Goal: Find specific page/section: Find specific page/section

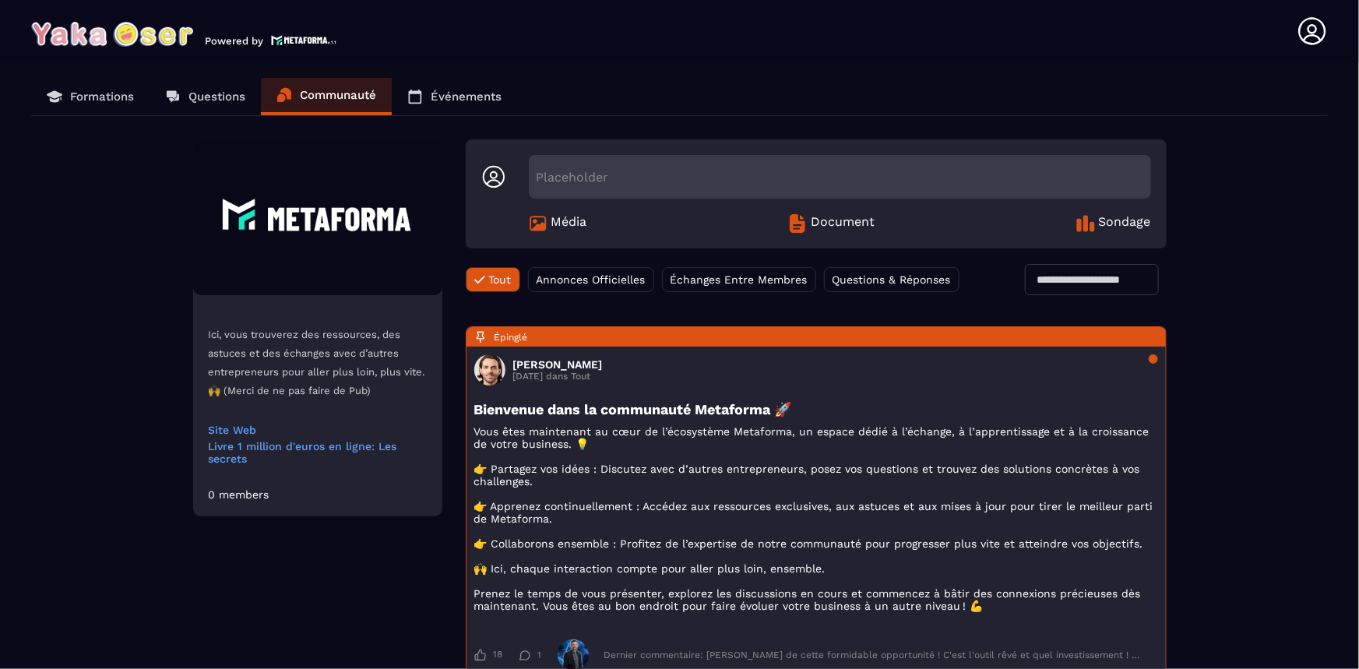
click at [95, 94] on p "Formations" at bounding box center [102, 97] width 64 height 14
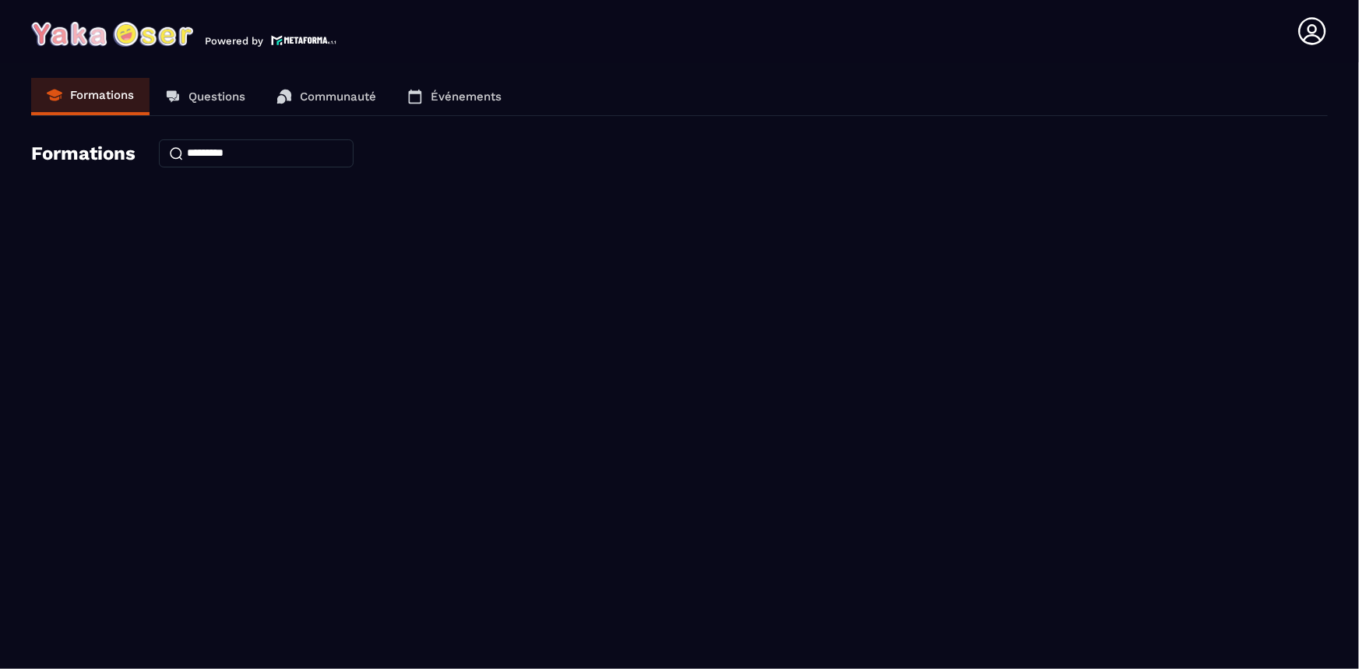
click at [213, 148] on input at bounding box center [256, 153] width 195 height 28
type input "******"
drag, startPoint x: 910, startPoint y: 337, endPoint x: 936, endPoint y: 287, distance: 57.1
click at [910, 336] on section "Formations Questions Communauté Événements Formations ******" at bounding box center [679, 368] width 1359 height 613
click at [1324, 33] on icon at bounding box center [1312, 31] width 31 height 31
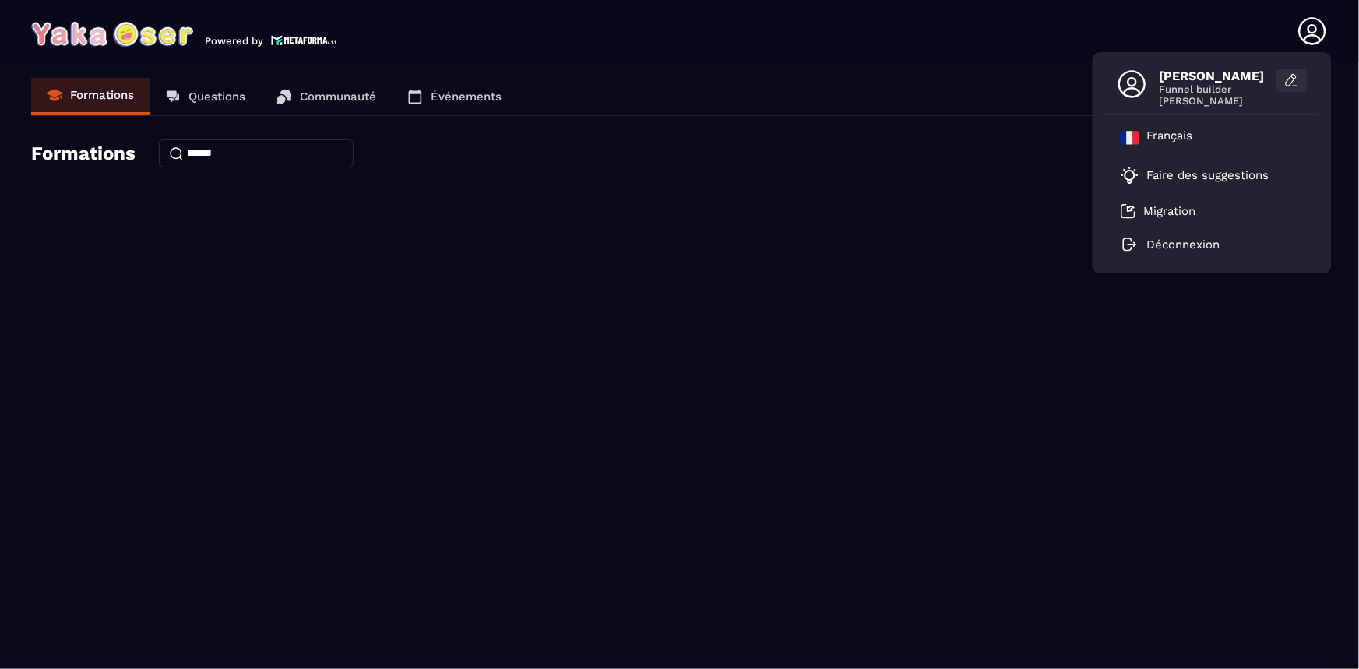
click at [1295, 81] on icon at bounding box center [1293, 80] width 16 height 16
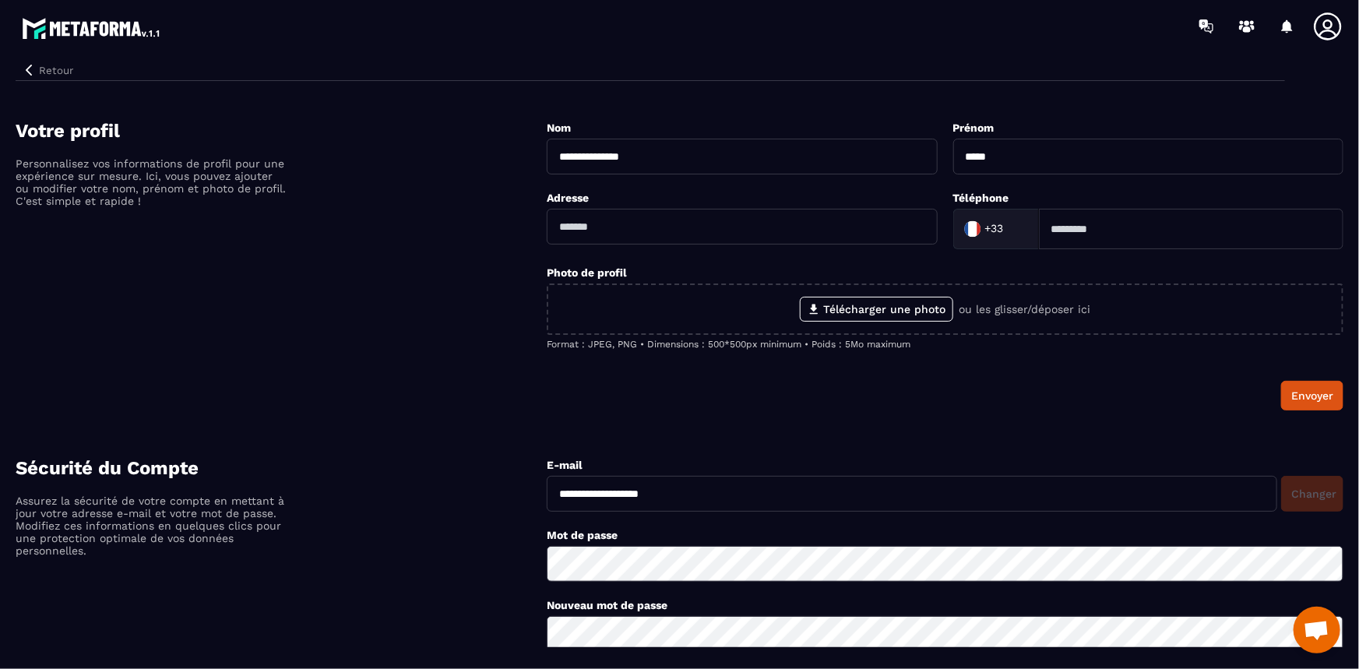
click at [625, 224] on input "text" at bounding box center [742, 227] width 391 height 36
click at [629, 218] on input "text" at bounding box center [742, 227] width 391 height 36
click at [411, 263] on div "Votre profil Personnalisez vos informations de profil pour une expérience sur m…" at bounding box center [281, 265] width 531 height 291
click at [1326, 22] on icon at bounding box center [1327, 25] width 27 height 27
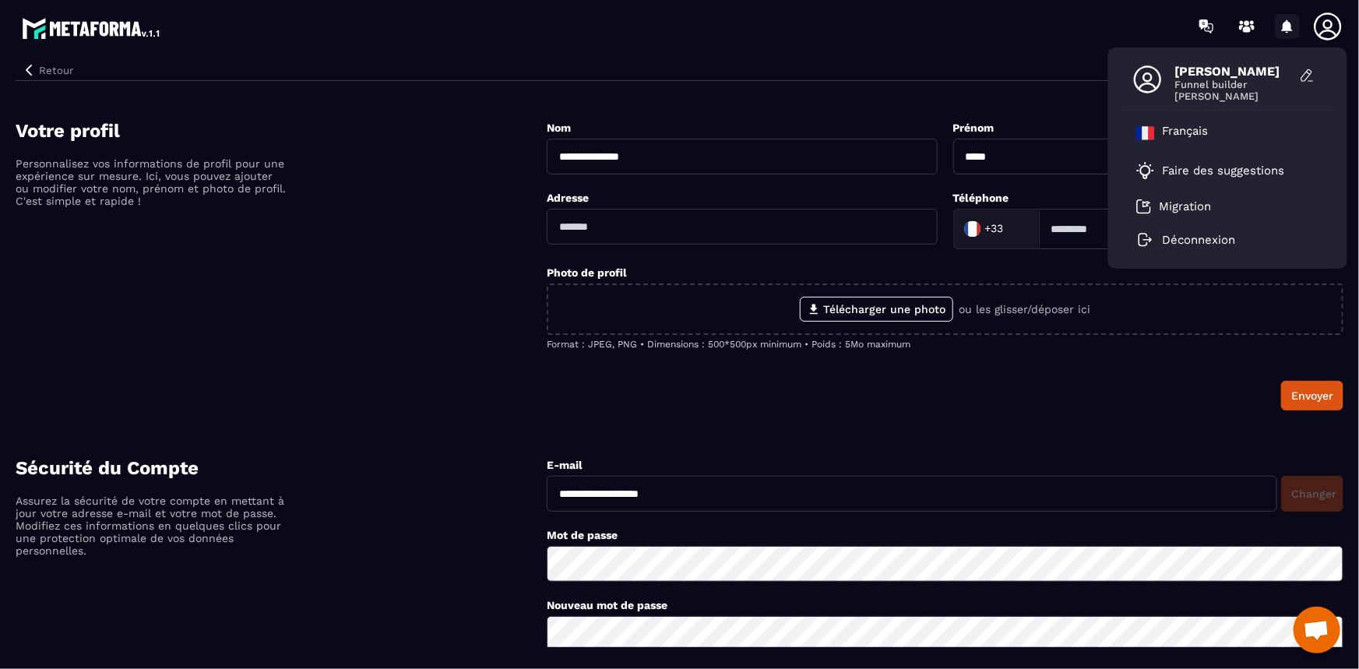
click at [1287, 22] on icon at bounding box center [1287, 25] width 11 height 13
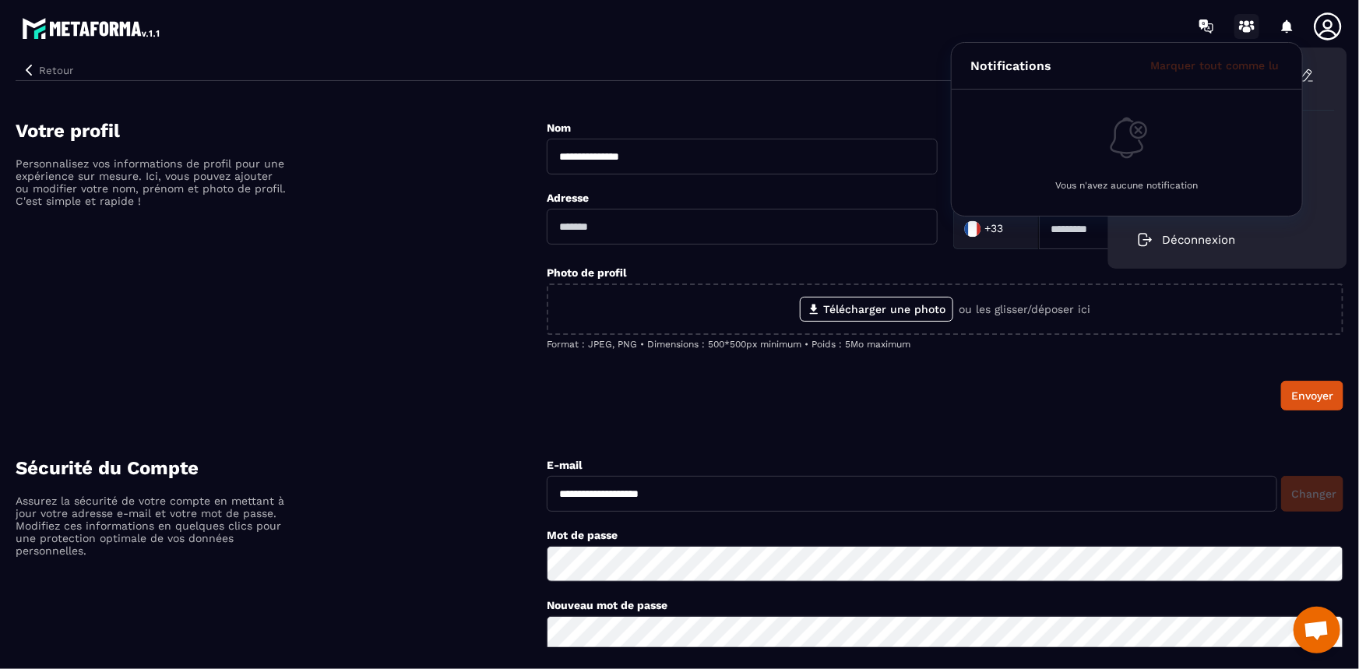
click at [1246, 24] on circle at bounding box center [1247, 22] width 5 height 5
